Goal: Task Accomplishment & Management: Manage account settings

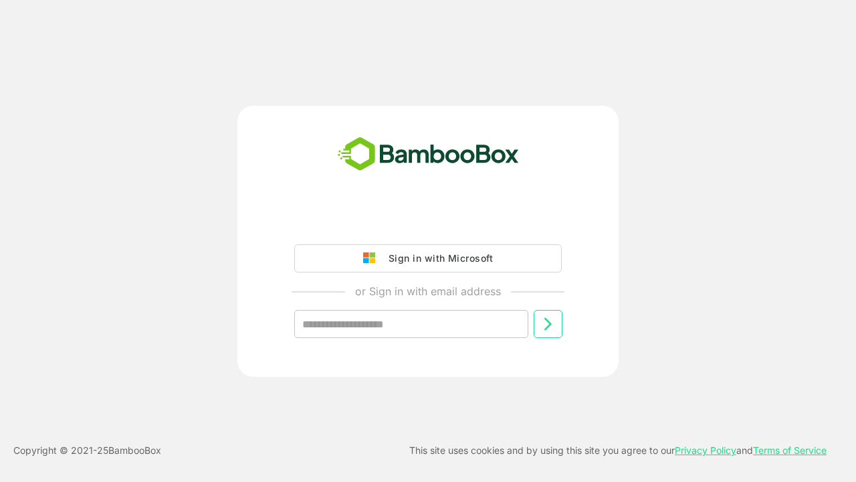
type input "**********"
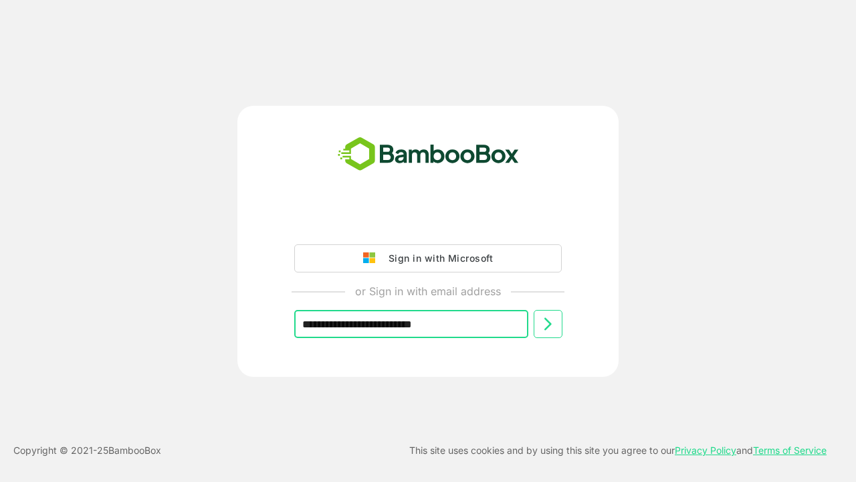
click at [548, 324] on icon at bounding box center [548, 324] width 16 height 16
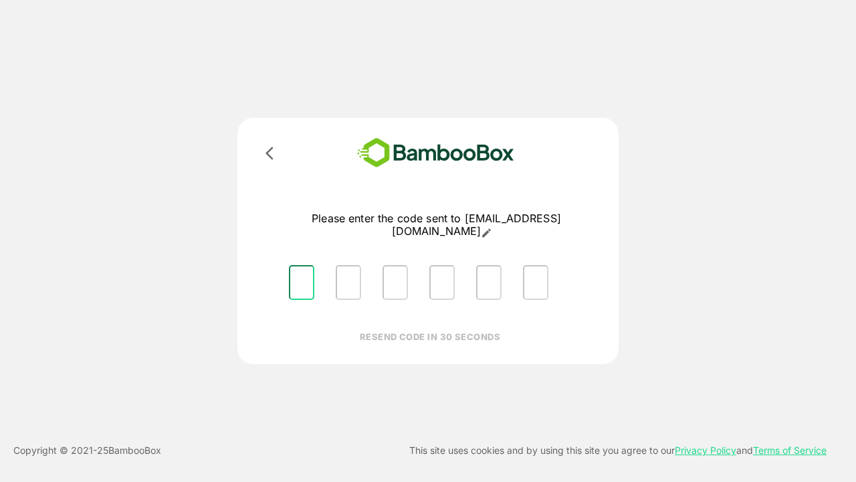
type input "*"
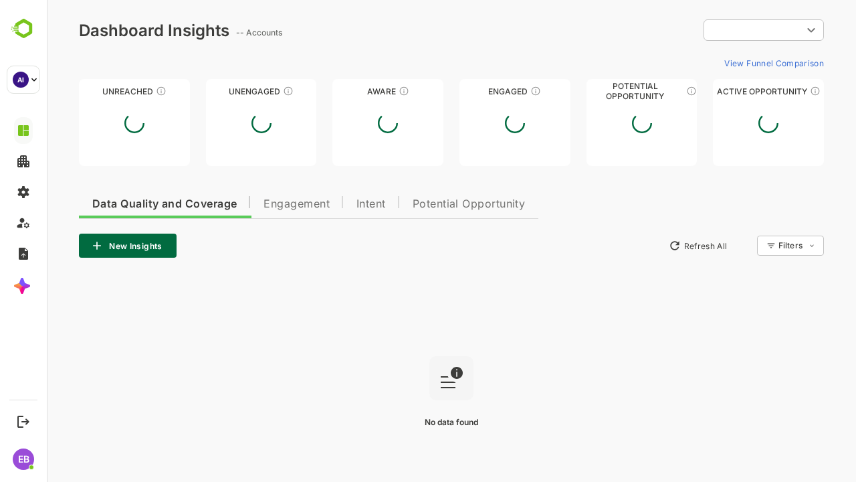
type input "**********"
